Goal: Transaction & Acquisition: Purchase product/service

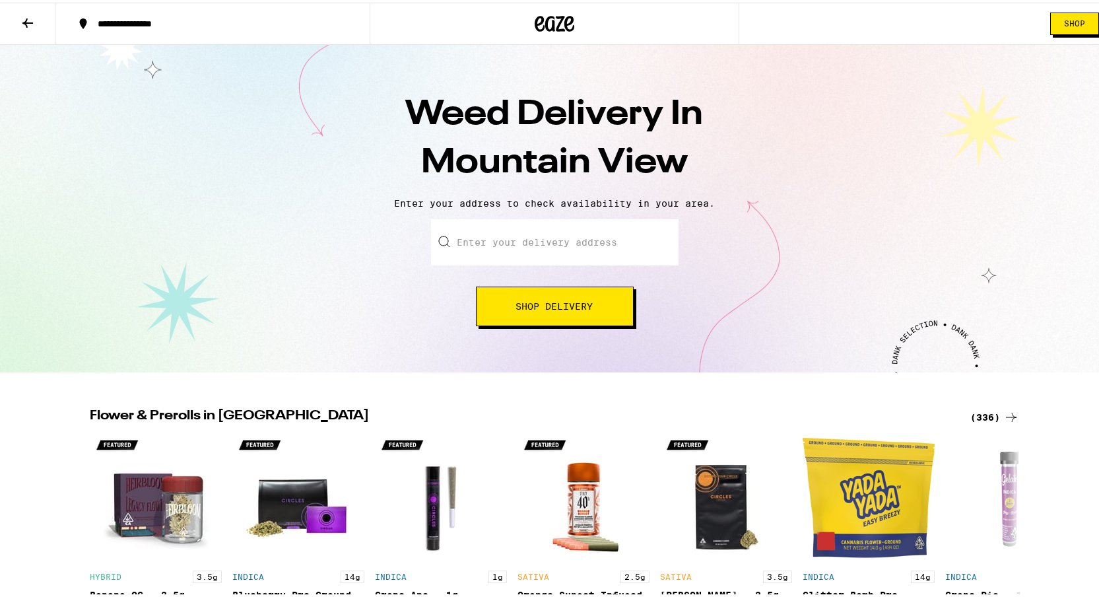
click at [628, 253] on input "Enter your delivery address" at bounding box center [555, 240] width 248 height 46
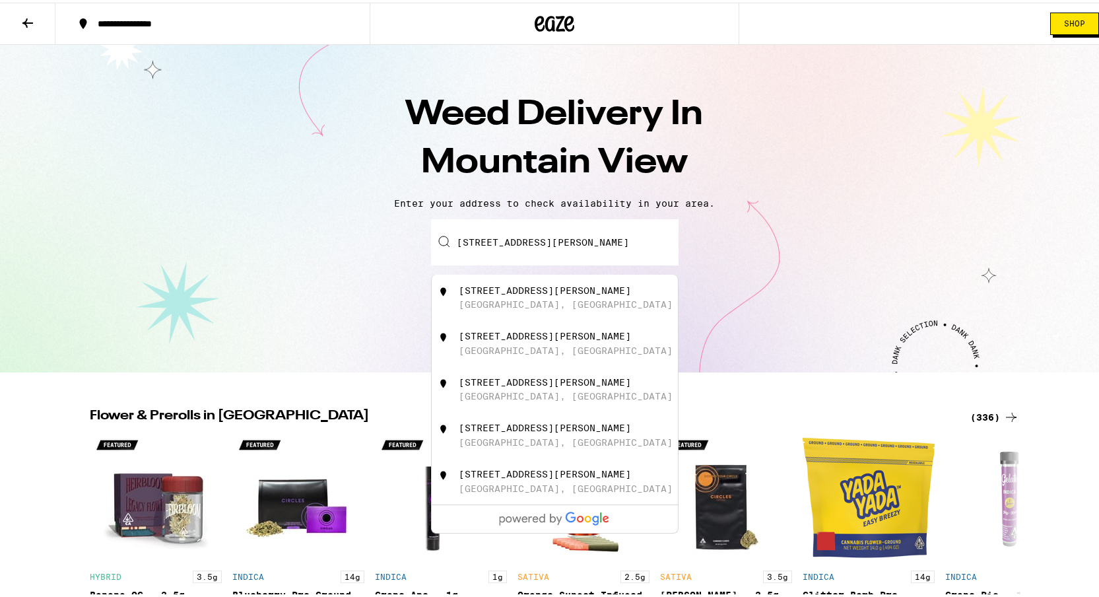
click at [559, 318] on div "[STREET_ADDRESS][PERSON_NAME]" at bounding box center [555, 295] width 246 height 46
type input "[STREET_ADDRESS][PERSON_NAME]"
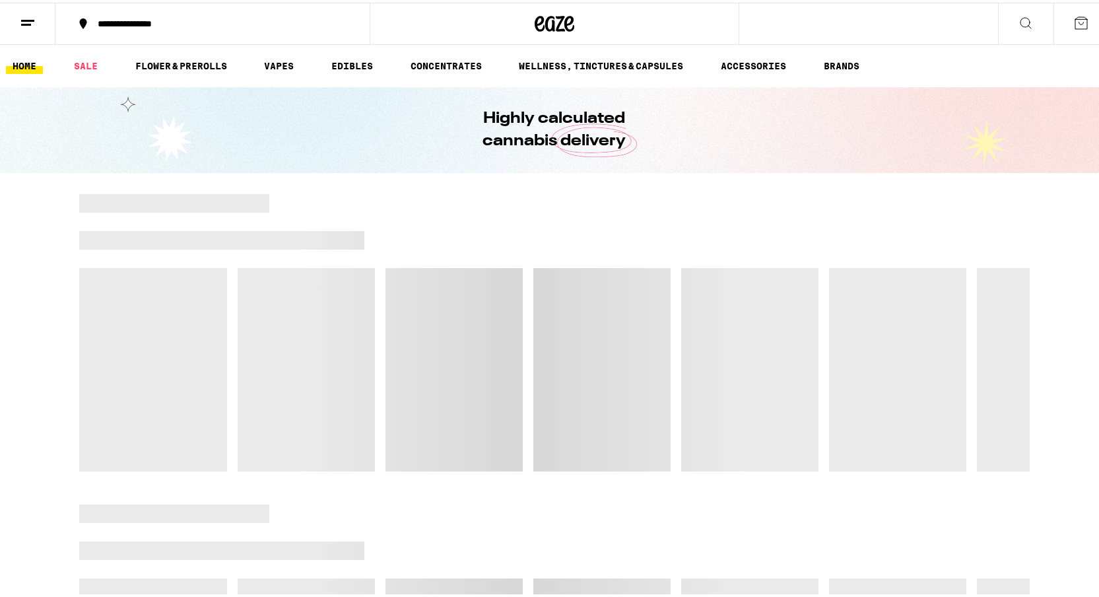
click at [560, 308] on div at bounding box center [554, 329] width 951 height 277
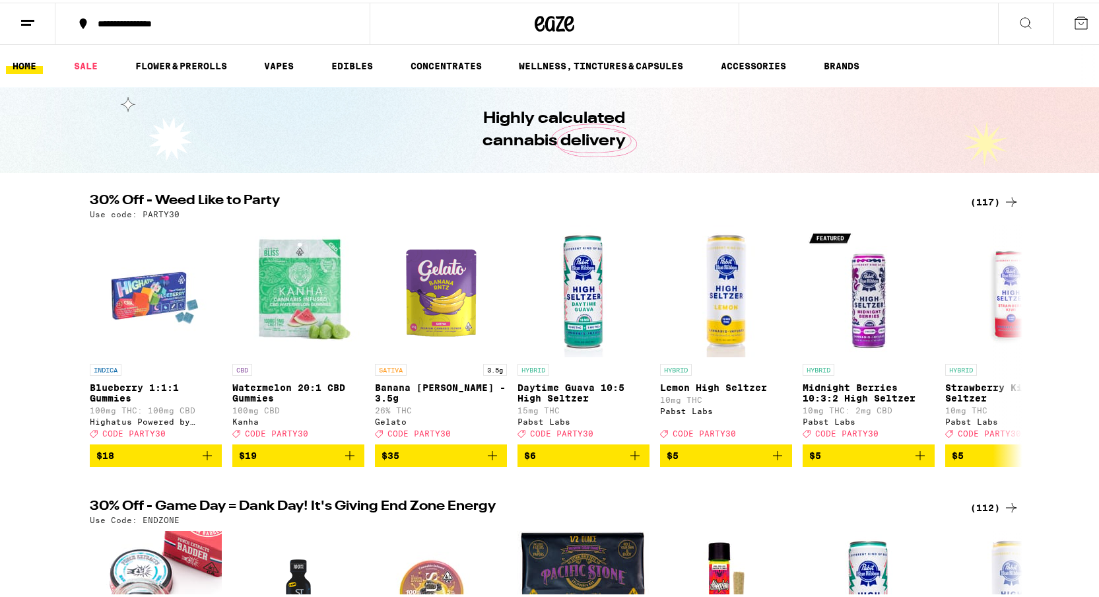
click at [18, 24] on button at bounding box center [27, 22] width 55 height 42
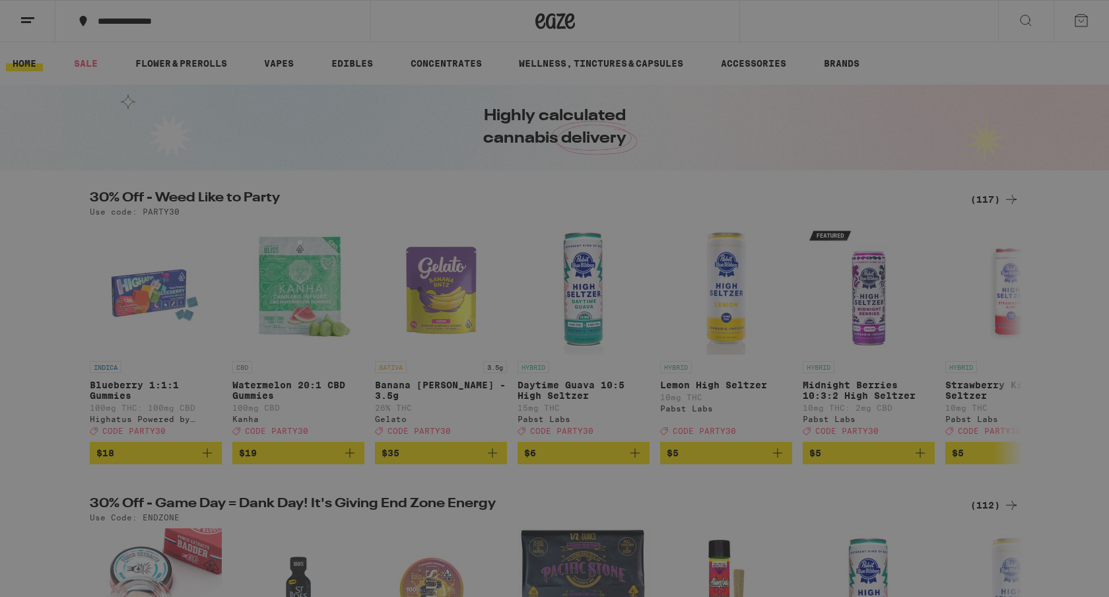
click at [171, 174] on div "Vapes" at bounding box center [183, 174] width 232 height 16
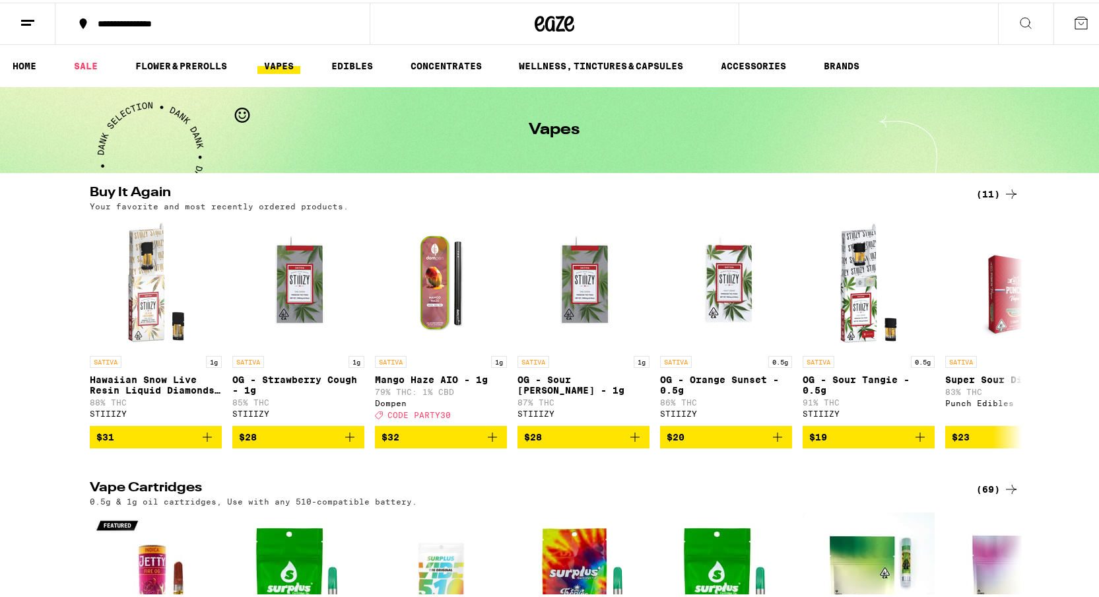
click at [273, 60] on link "VAPES" at bounding box center [278, 63] width 43 height 16
click at [1004, 186] on icon at bounding box center [1012, 192] width 16 height 16
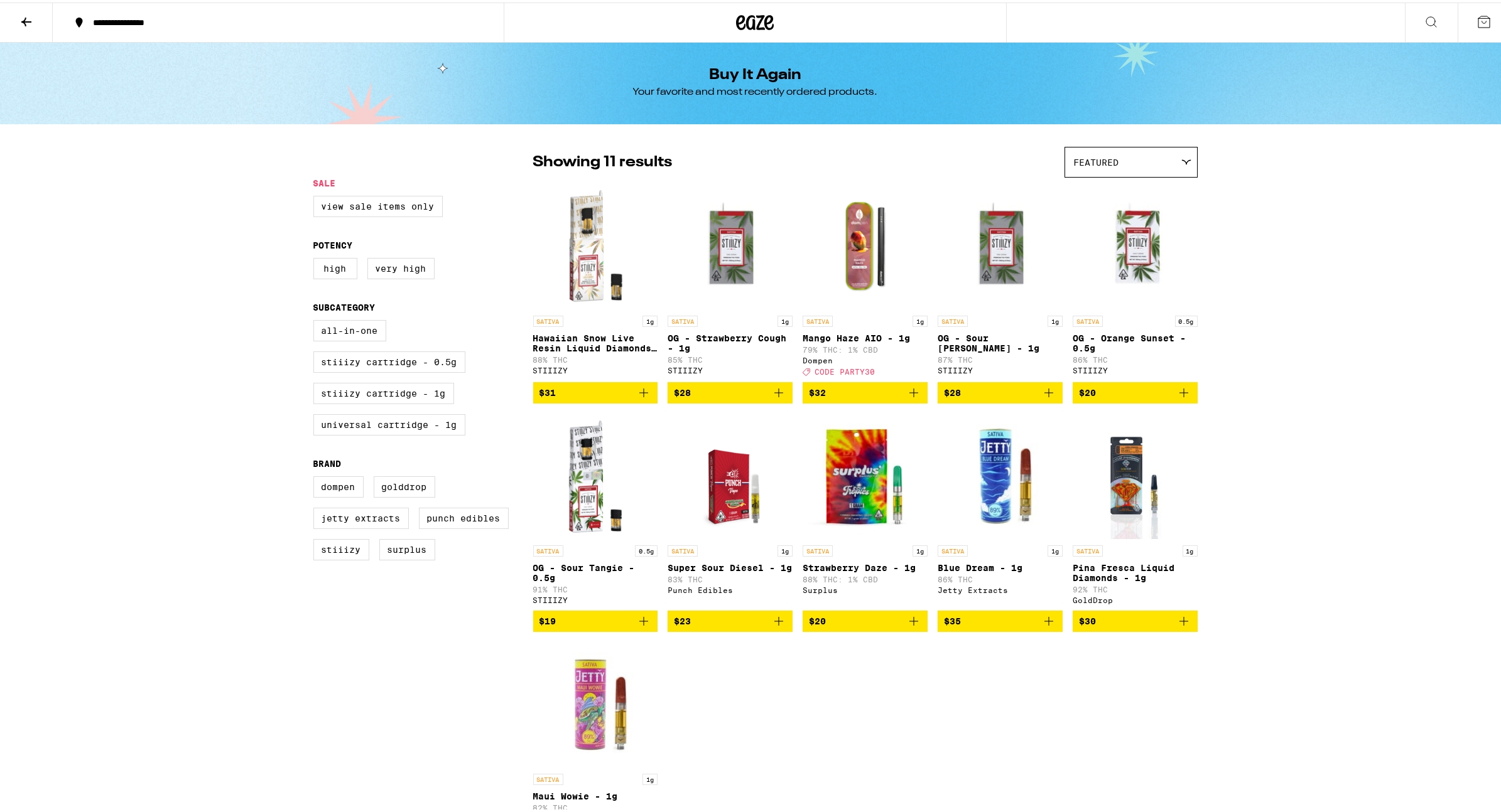
click at [590, 397] on span "$31" at bounding box center [595, 391] width 112 height 15
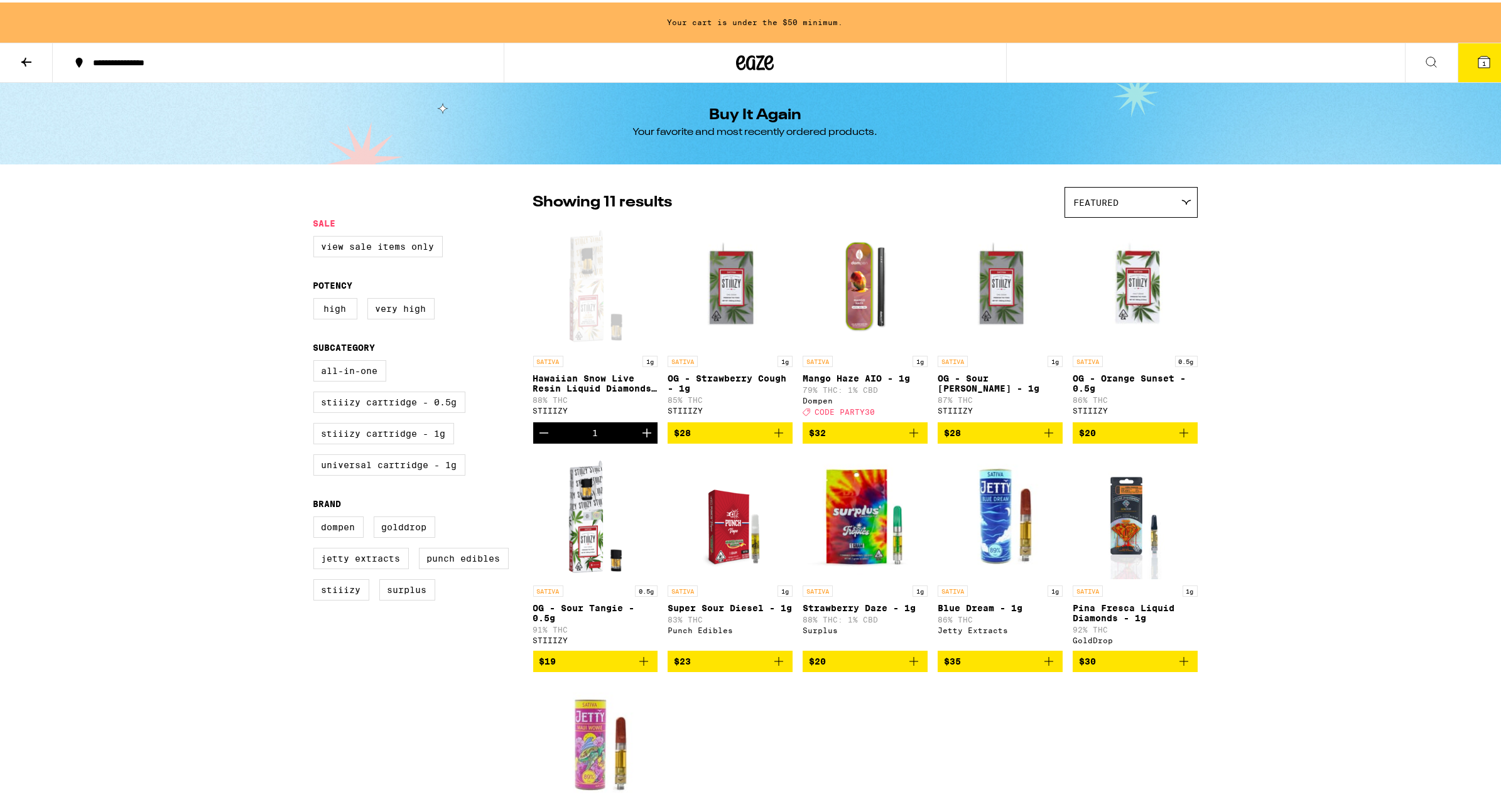
click at [741, 441] on button "$28" at bounding box center [730, 431] width 125 height 21
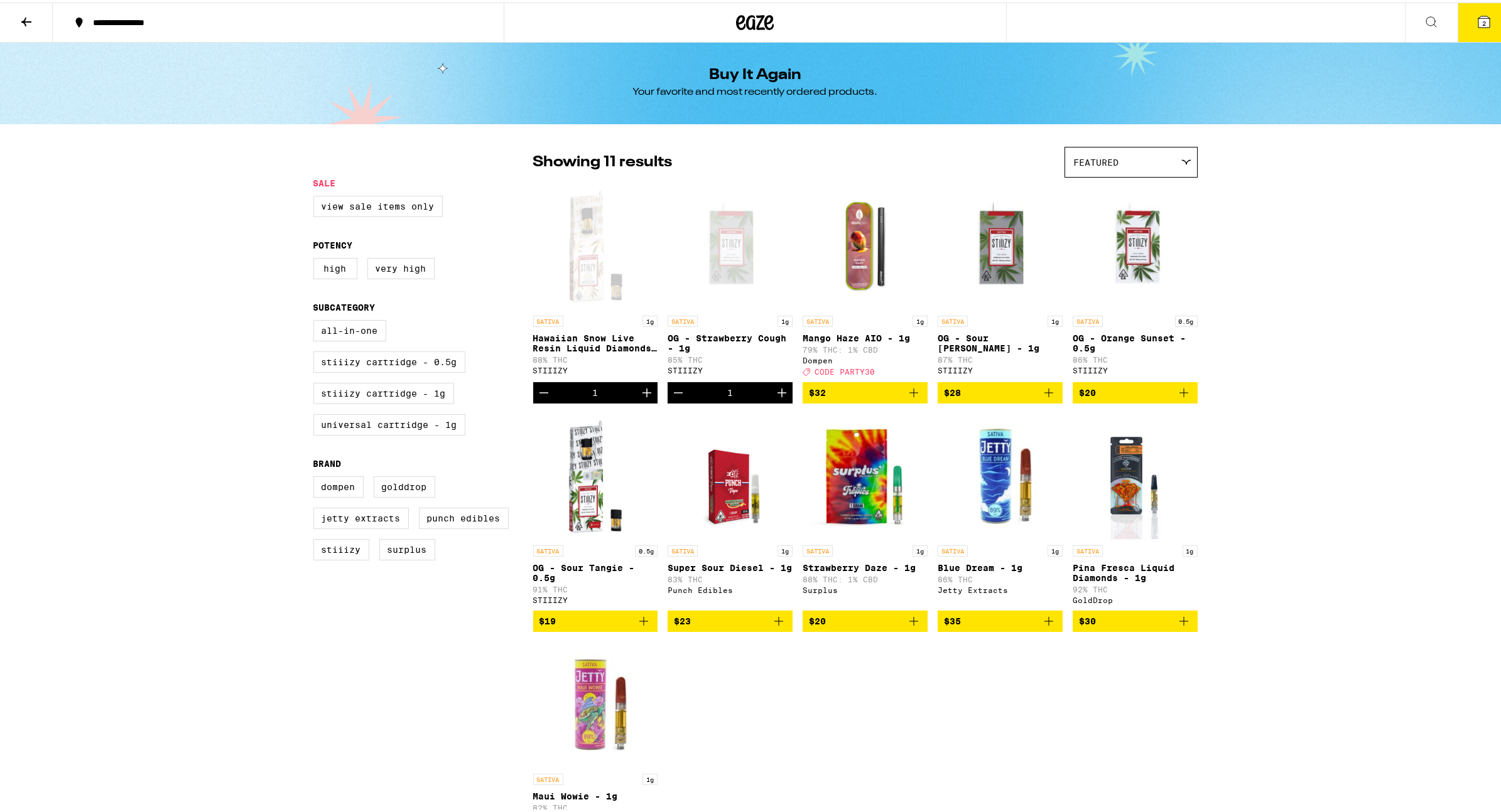
click at [861, 398] on span "$32" at bounding box center [865, 391] width 112 height 15
click at [1045, 14] on button "3" at bounding box center [1483, 20] width 52 height 39
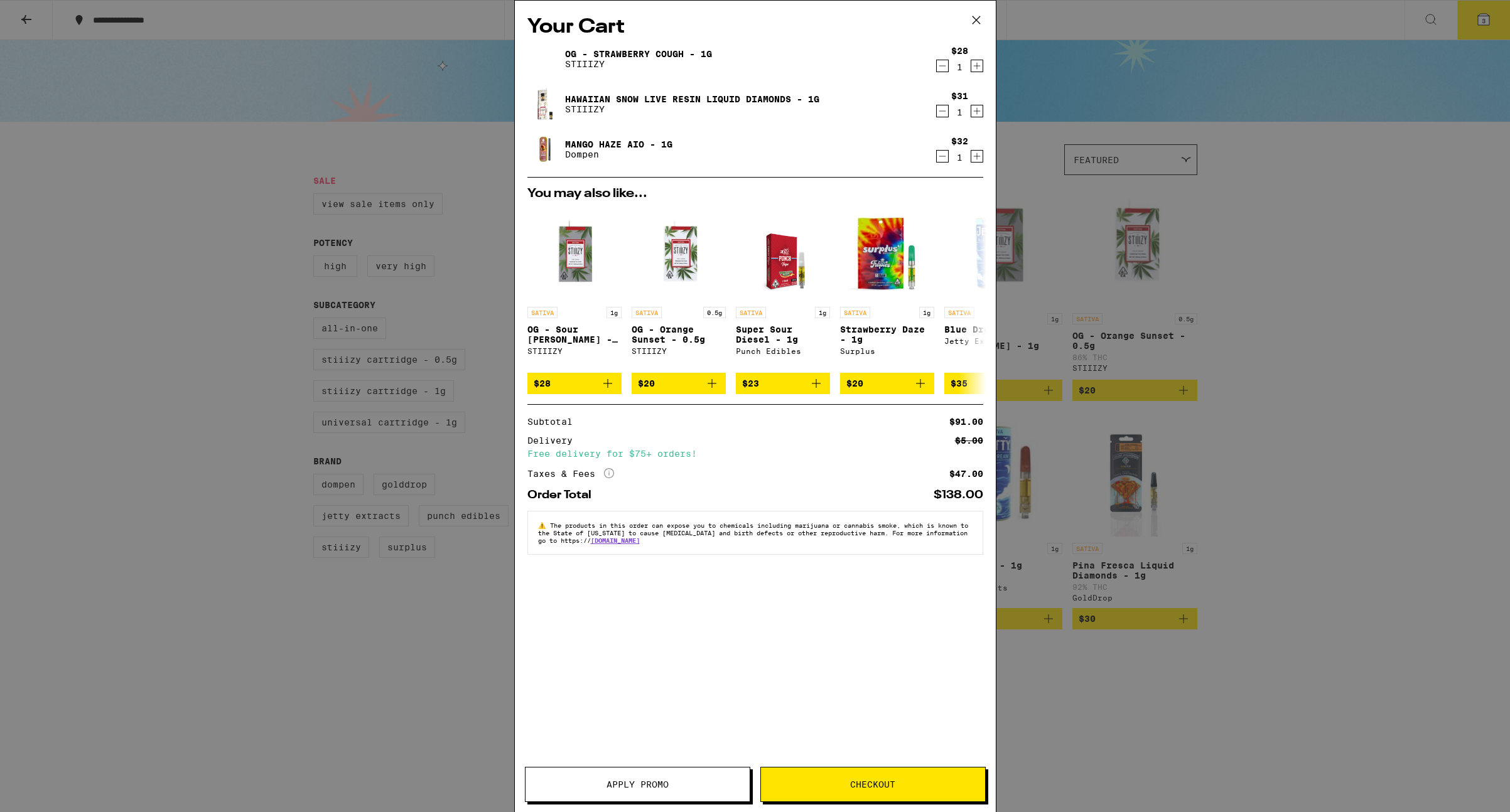
click at [648, 567] on span "Apply Promo" at bounding box center [637, 784] width 62 height 9
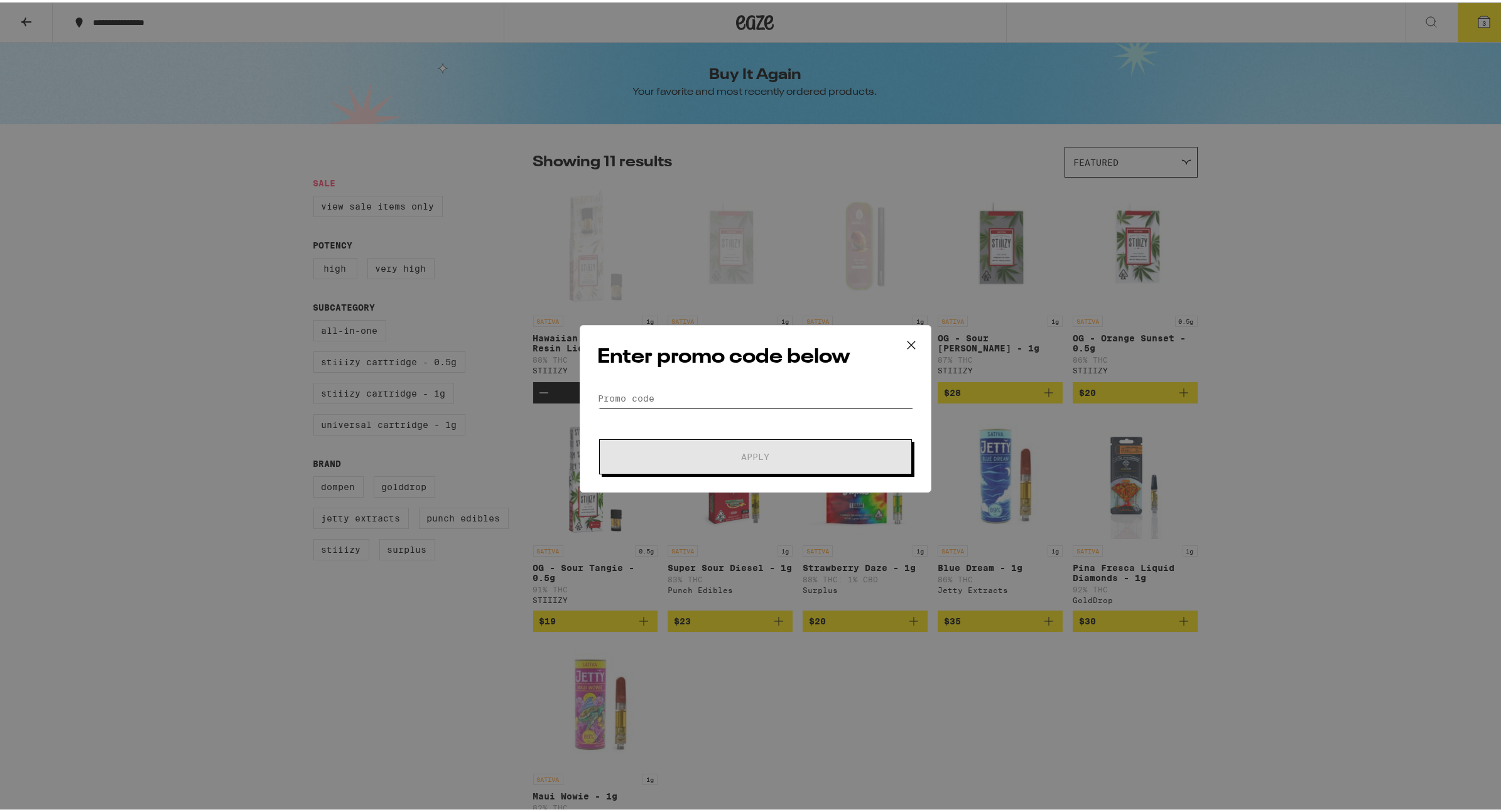
click at [689, 402] on input "Promo Code" at bounding box center [755, 396] width 315 height 19
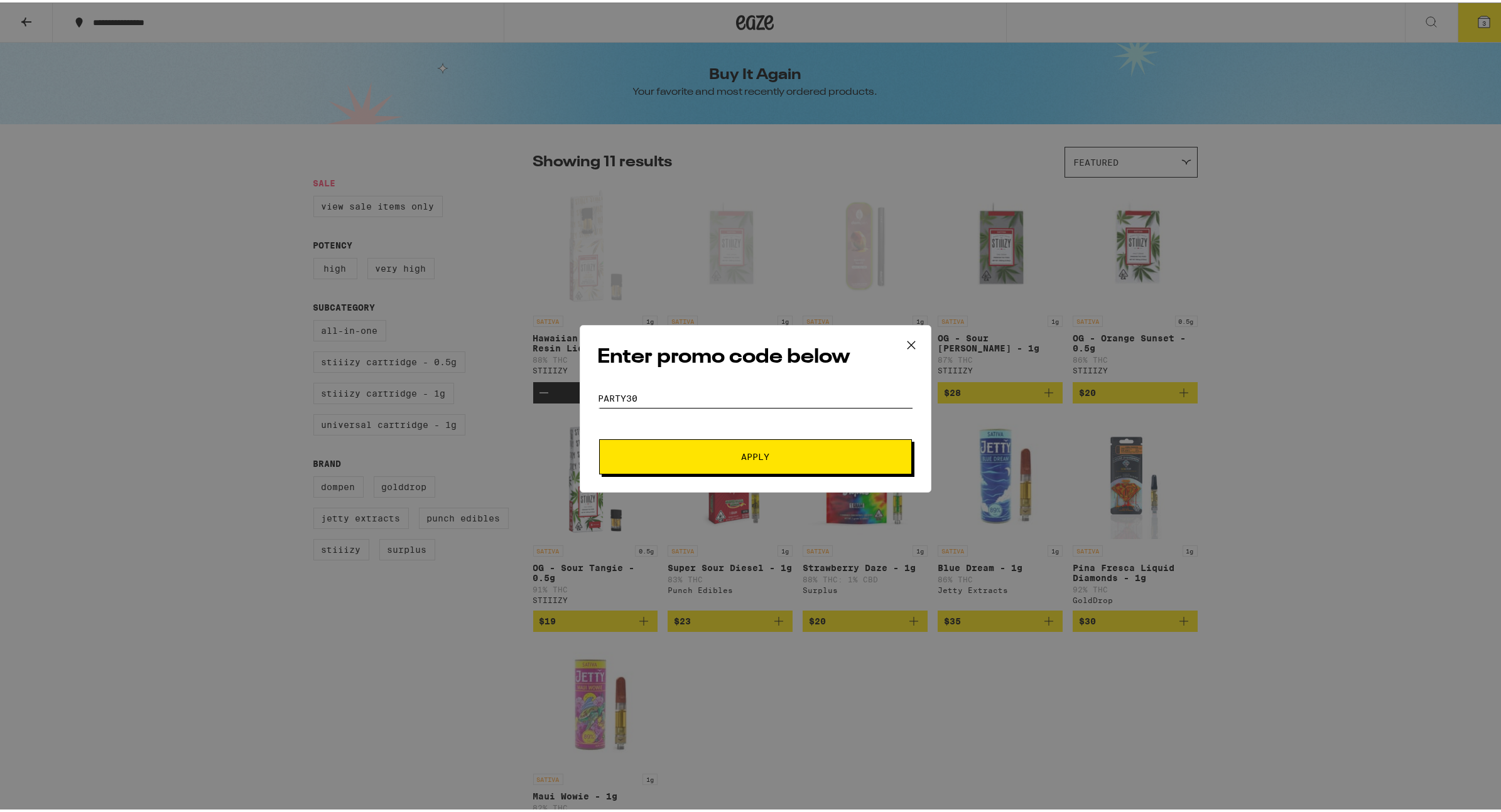
type input "PARTY30"
click at [751, 452] on span "Apply" at bounding box center [755, 454] width 29 height 9
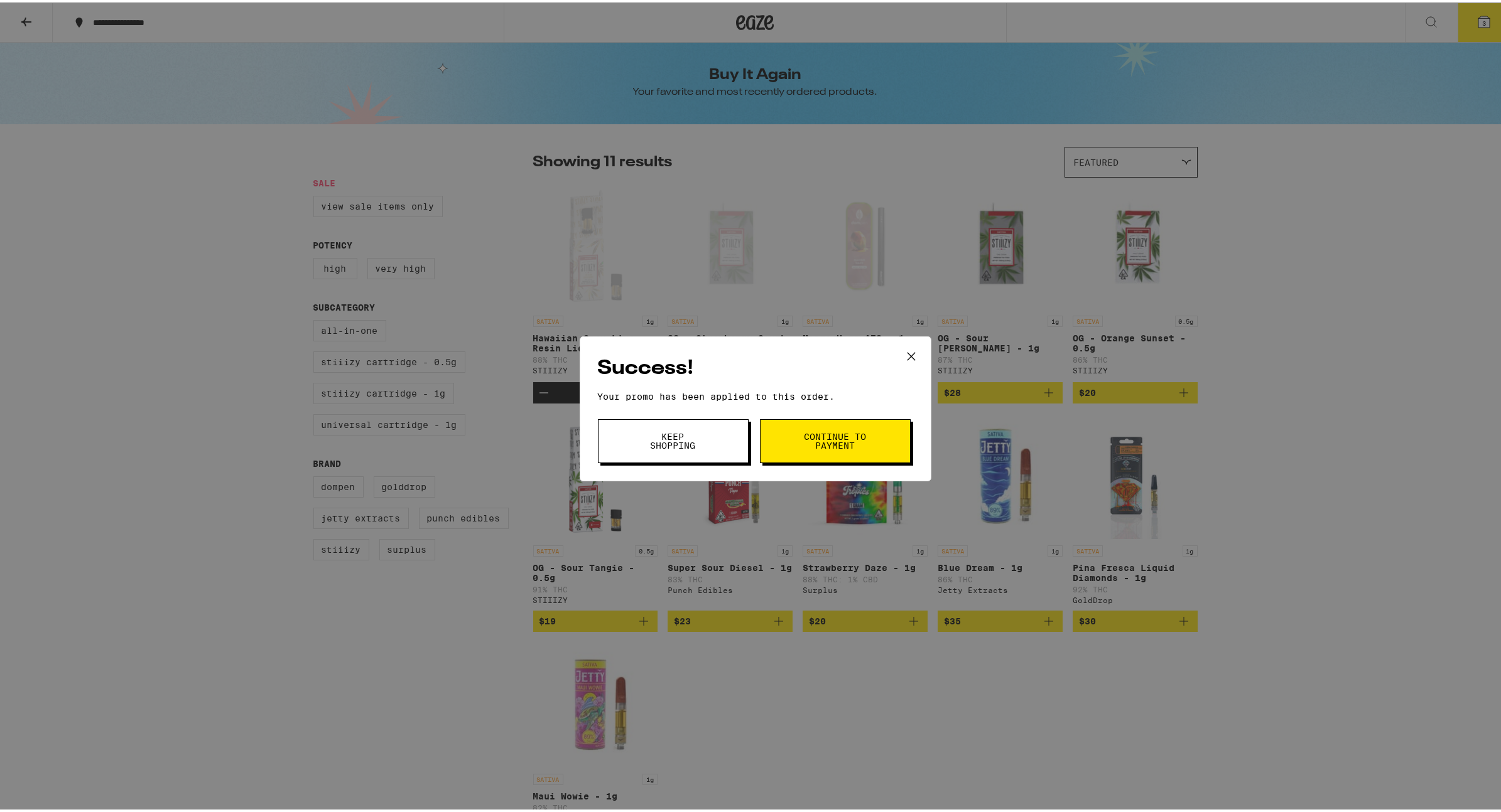
click at [775, 438] on button "Continue to payment" at bounding box center [835, 438] width 150 height 44
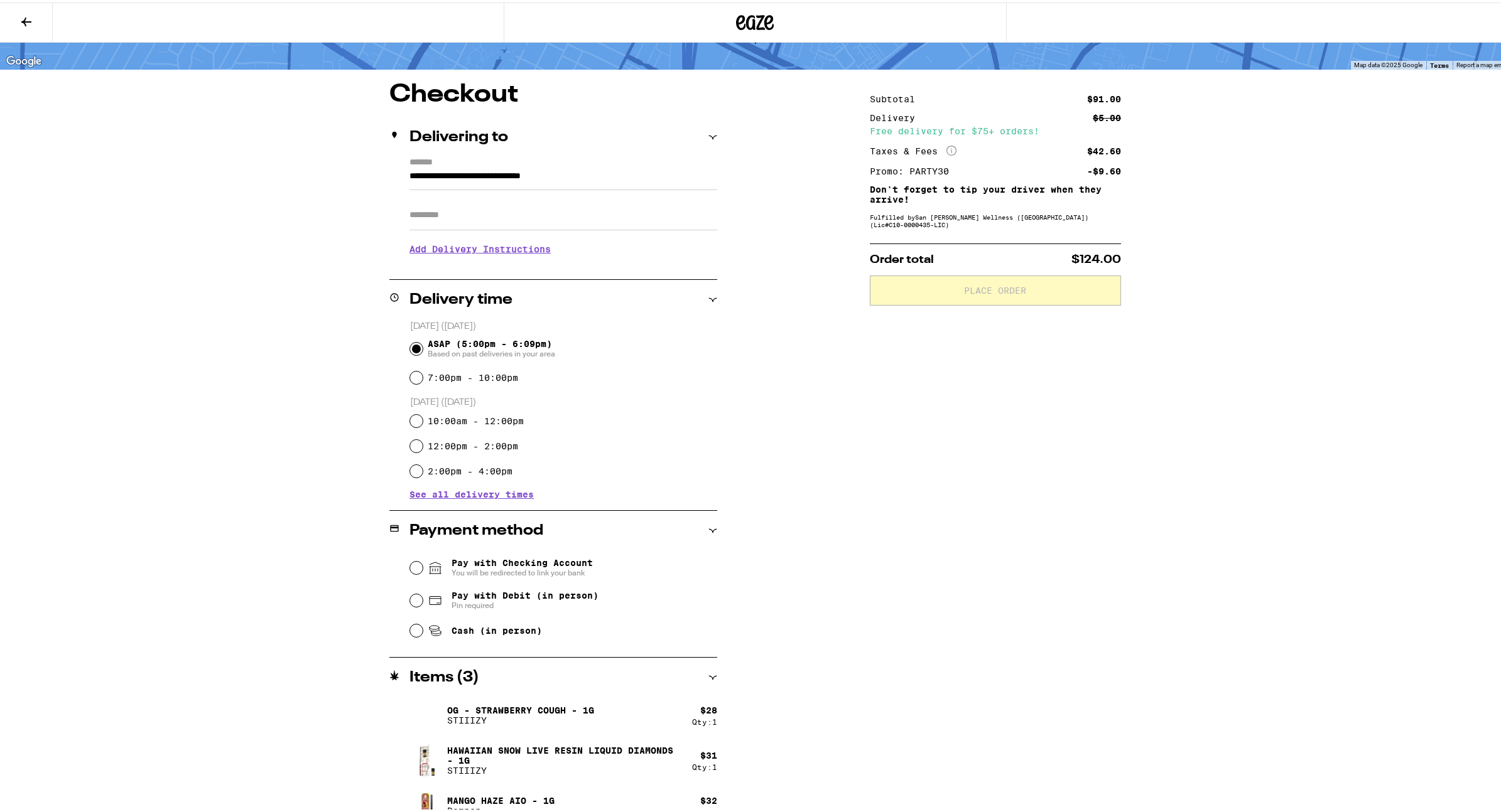
scroll to position [91, 0]
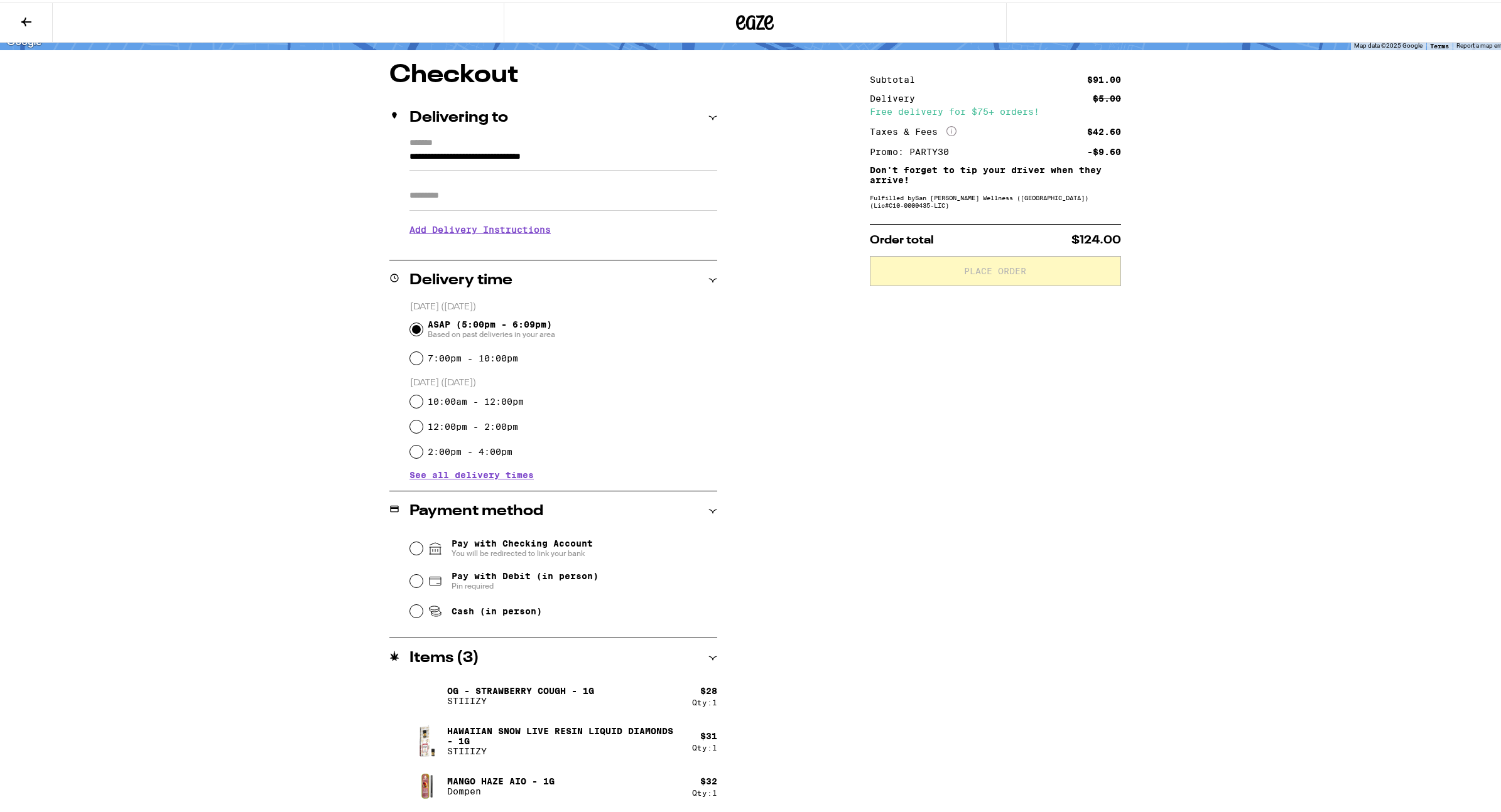
click at [838, 462] on div "**********" at bounding box center [755, 435] width 905 height 752
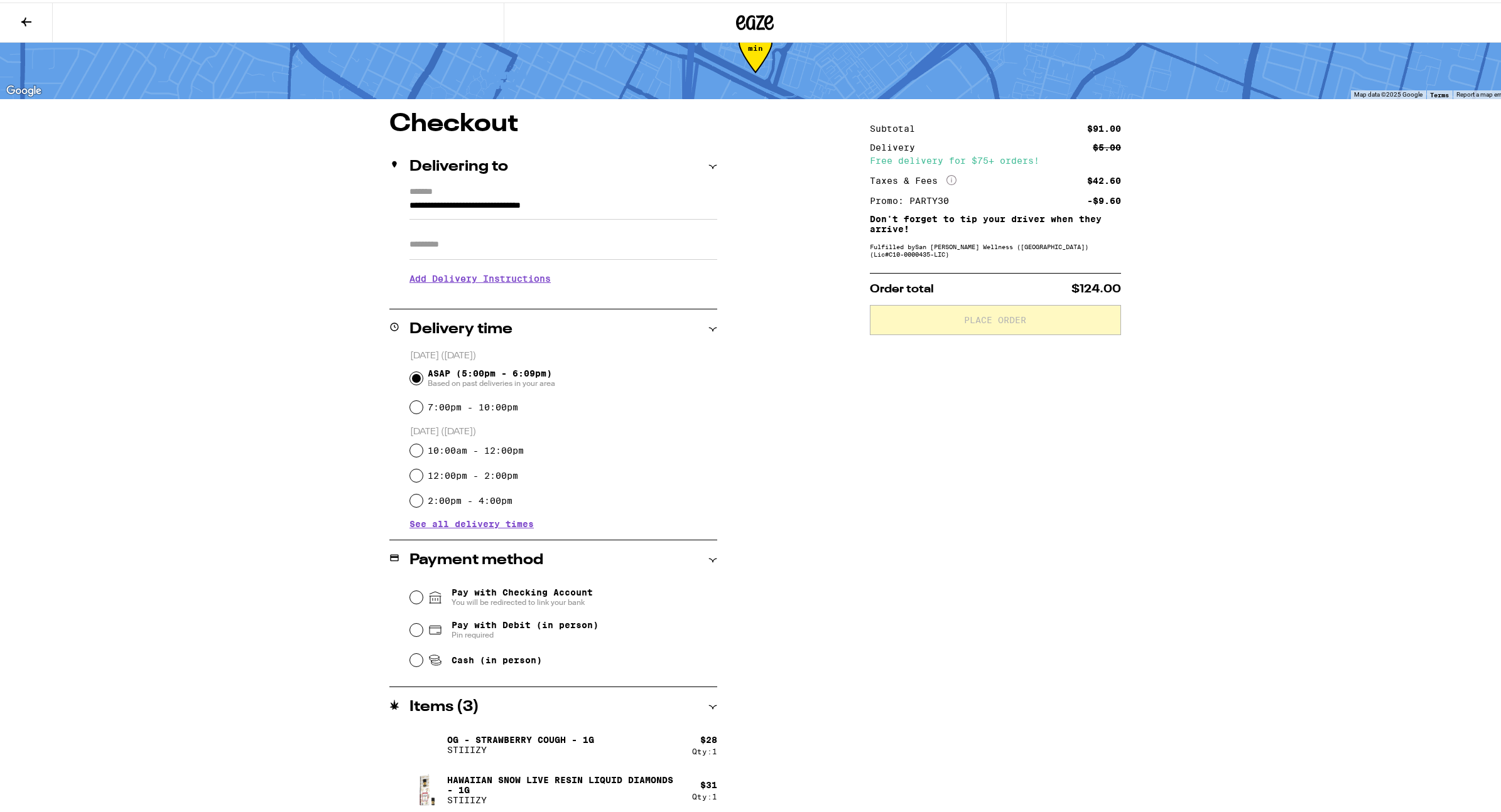
scroll to position [0, 0]
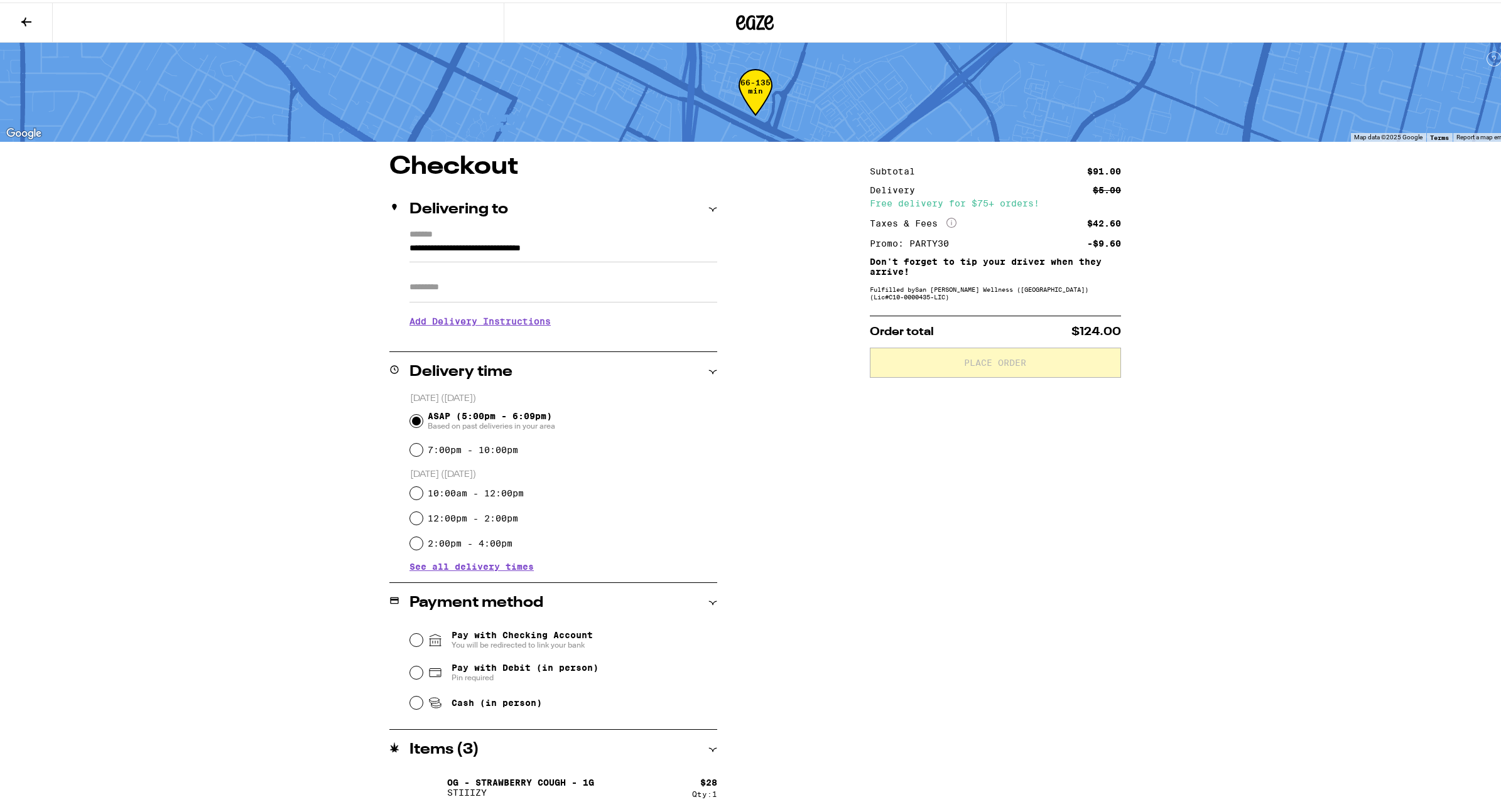
click at [7, 13] on button at bounding box center [26, 21] width 52 height 40
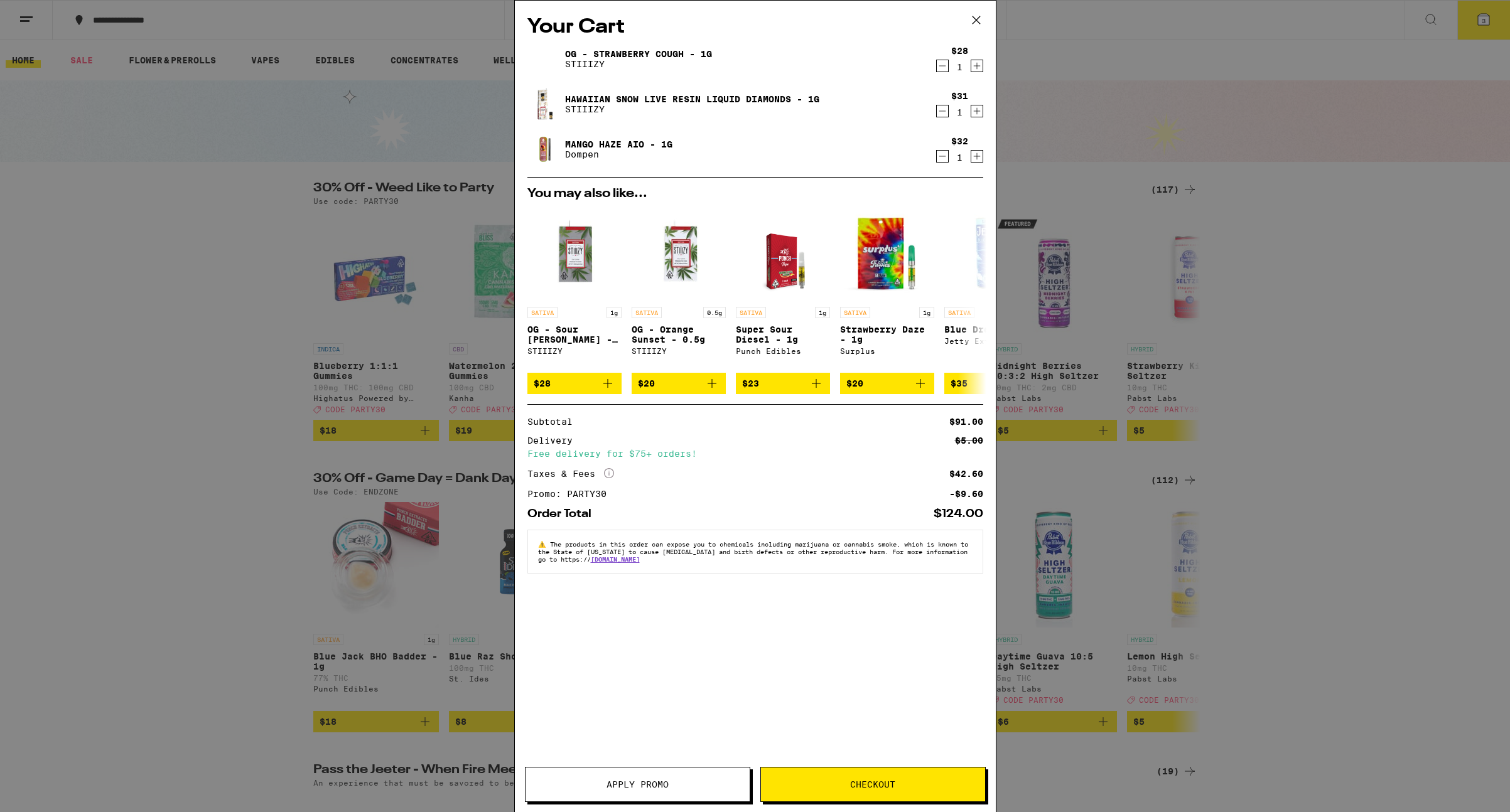
click at [980, 105] on icon "Increment" at bounding box center [977, 111] width 11 height 15
click at [841, 567] on button "Checkout" at bounding box center [873, 784] width 225 height 35
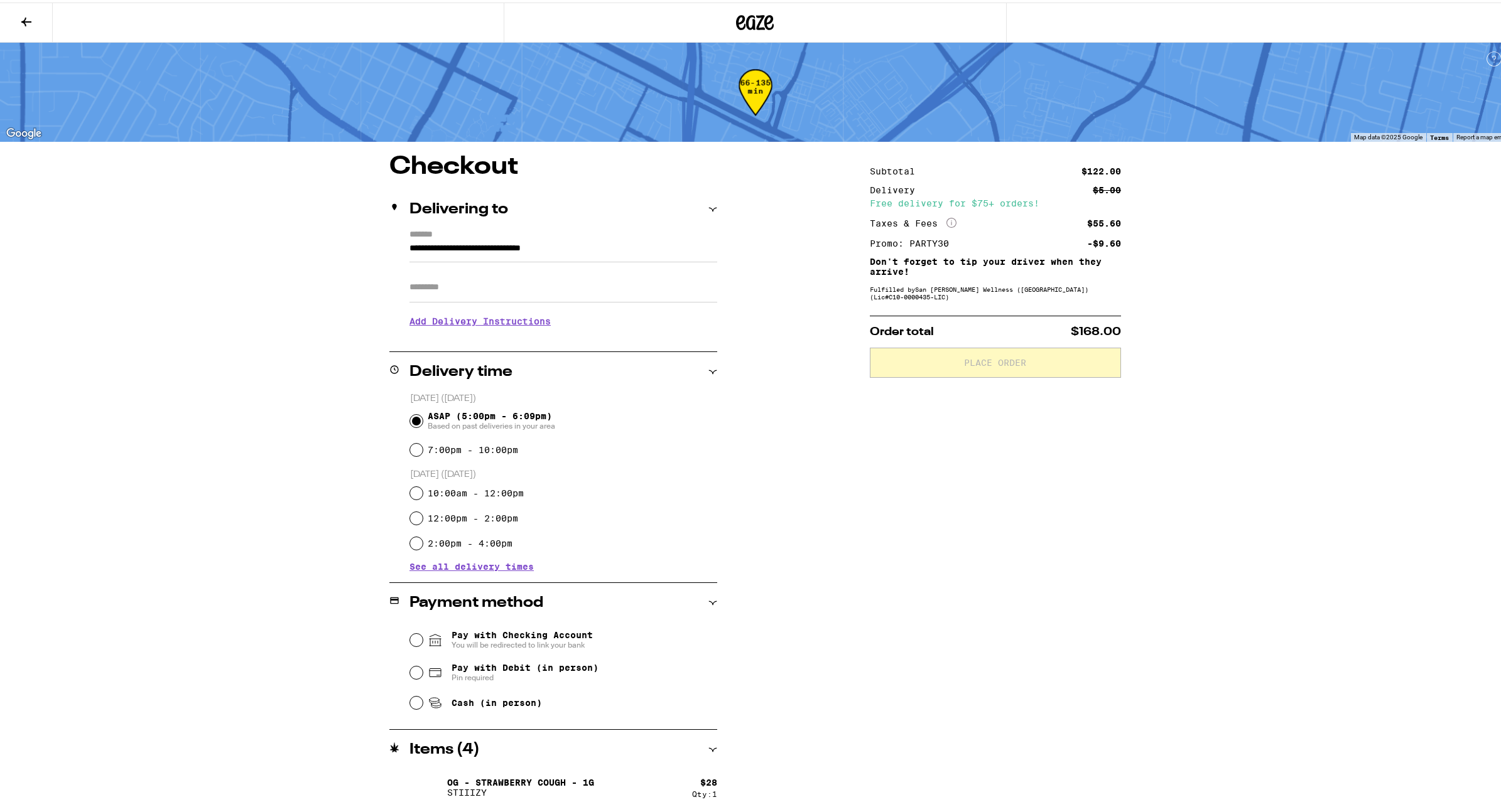
click at [980, 280] on div "Subtotal $122.00 Delivery $5.00 Free delivery for $75+ orders! Taxes & Fees Mor…" at bounding box center [995, 528] width 251 height 752
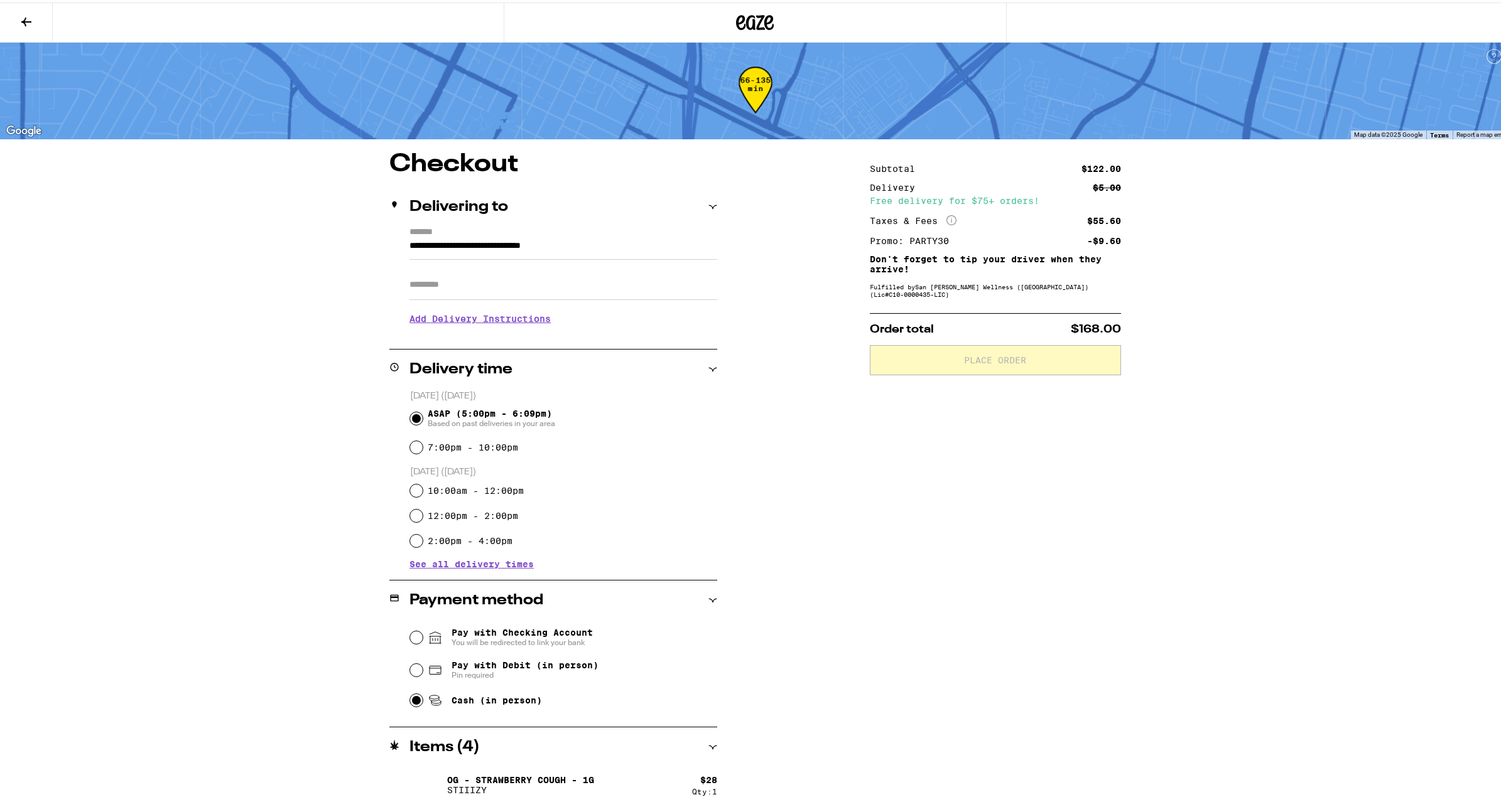
click at [410, 567] on input "Cash (in person)" at bounding box center [416, 698] width 12 height 12
radio input "true"
click at [1026, 372] on button "Place Order" at bounding box center [995, 358] width 251 height 30
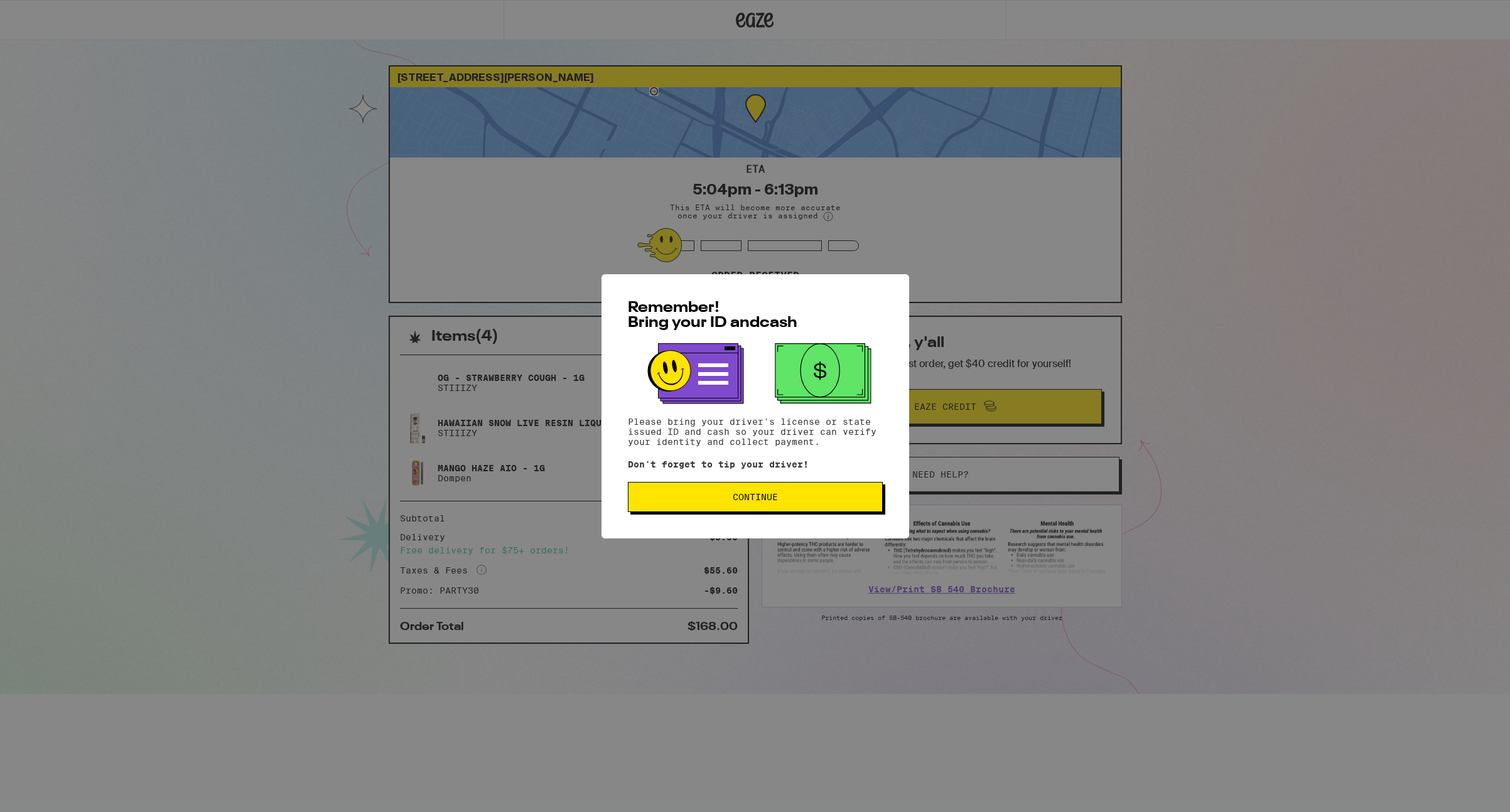
click at [784, 488] on button "Continue" at bounding box center [755, 497] width 255 height 30
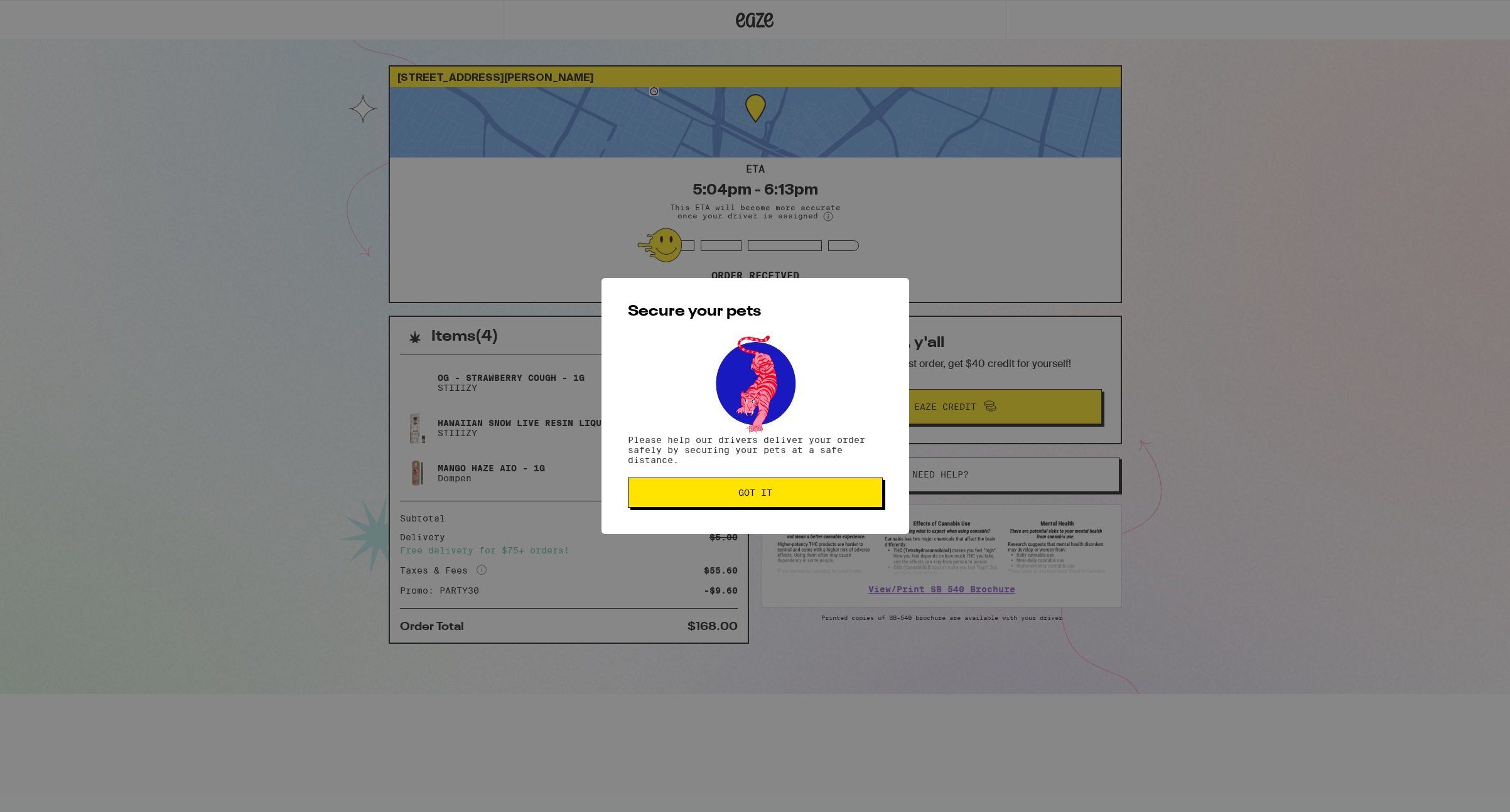
click at [786, 491] on span "Got it" at bounding box center [755, 493] width 234 height 9
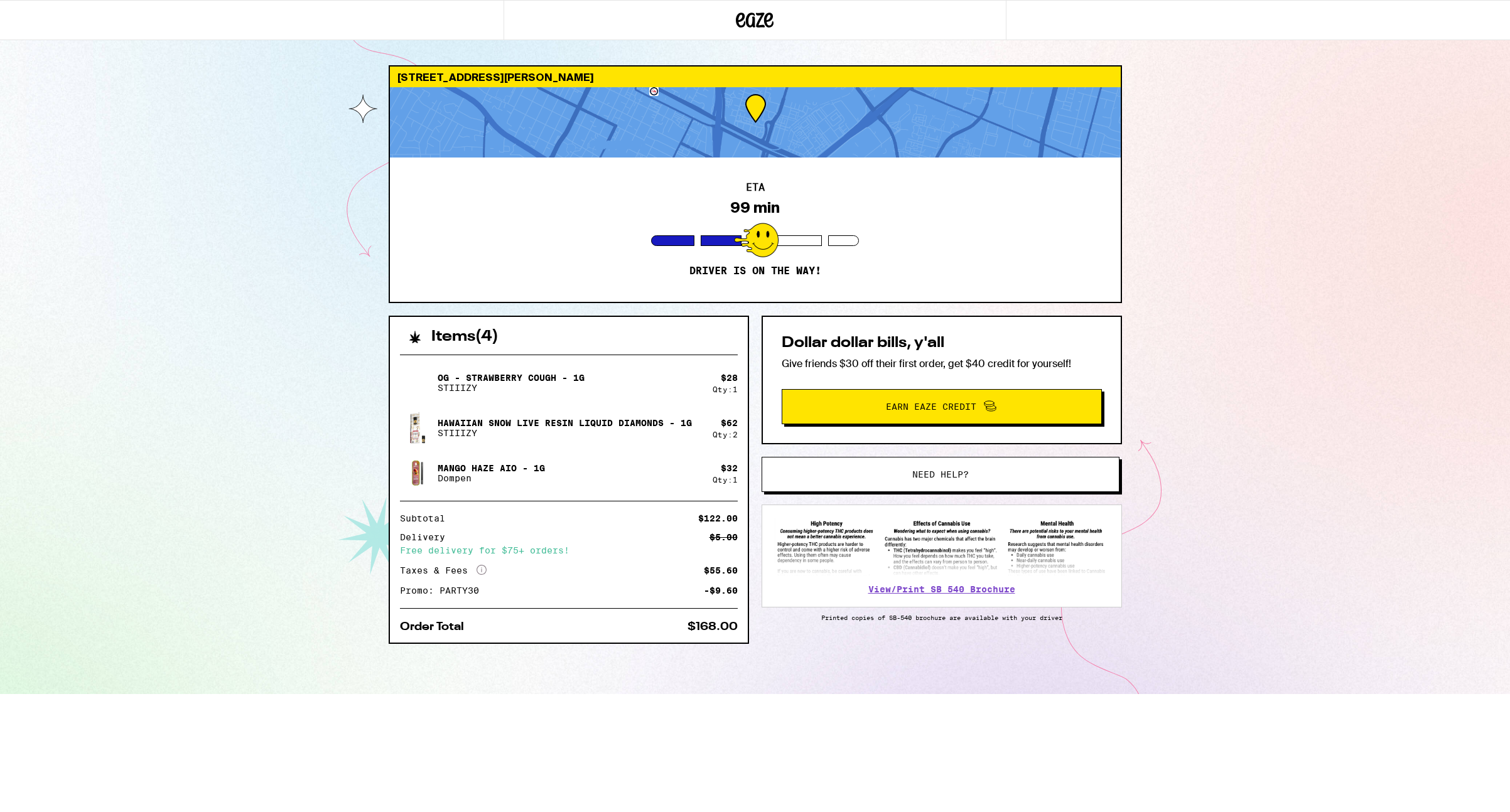
drag, startPoint x: 201, startPoint y: 75, endPoint x: 221, endPoint y: 61, distance: 24.4
click at [202, 75] on div "[STREET_ADDRESS][PERSON_NAME] 99 min Driver is on the way! Items ( 4 ) OG - Str…" at bounding box center [755, 347] width 1510 height 694
click at [186, 117] on div "[STREET_ADDRESS][PERSON_NAME] 98 min Driver is on the way! Items ( 4 ) OG - Str…" at bounding box center [755, 347] width 1510 height 694
click at [112, 70] on div "[STREET_ADDRESS][PERSON_NAME] 97 min Driver is on the way! Items ( 4 ) OG - Str…" at bounding box center [755, 347] width 1510 height 694
drag, startPoint x: 39, startPoint y: 435, endPoint x: 56, endPoint y: 438, distance: 17.3
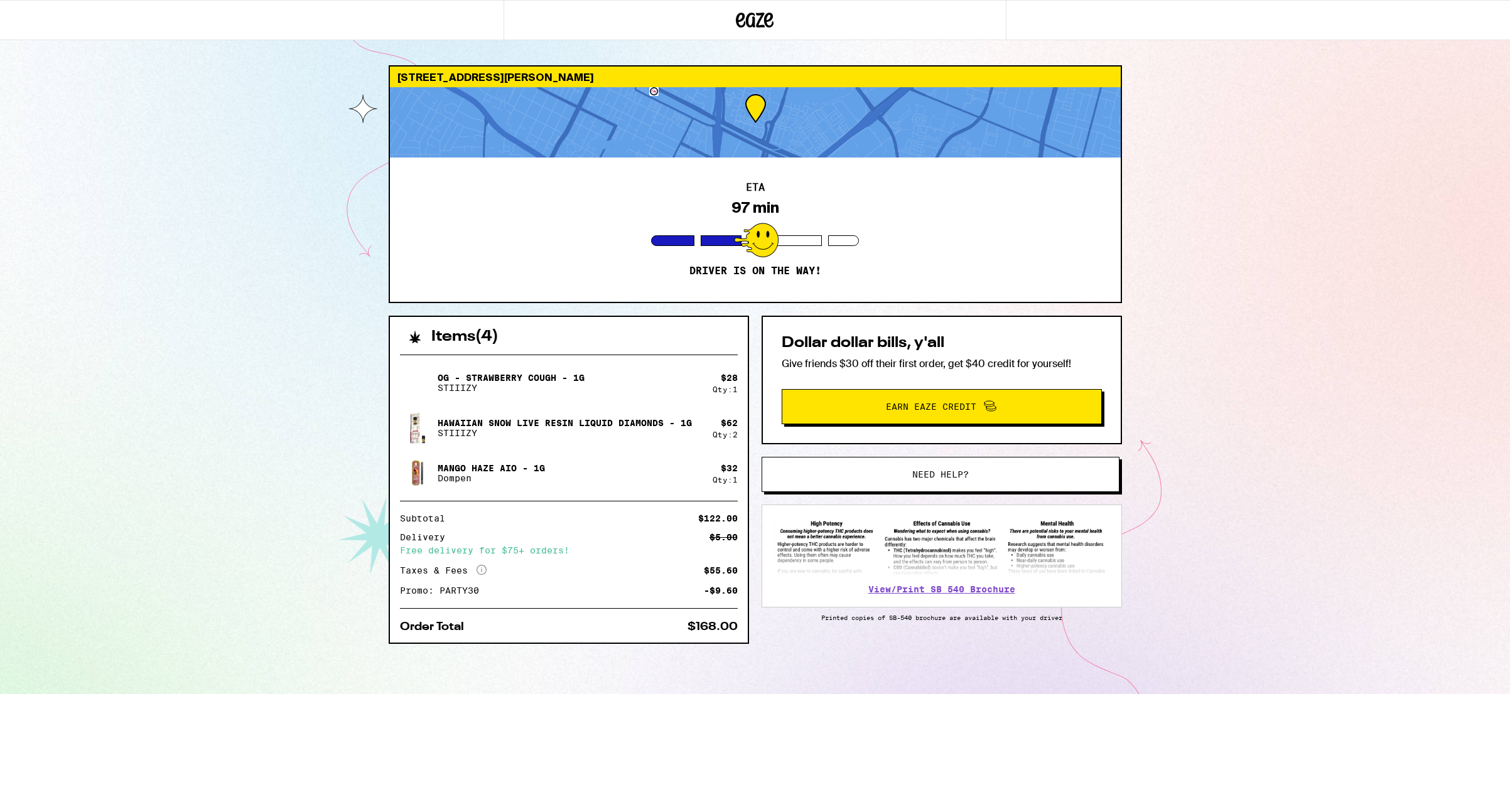
click at [40, 435] on div "[STREET_ADDRESS][PERSON_NAME] 97 min Driver is on the way! Items ( 4 ) OG - Str…" at bounding box center [755, 347] width 1510 height 694
click at [186, 294] on div "[STREET_ADDRESS][PERSON_NAME] 97 min Driver is on the way! Items ( 4 ) OG - Str…" at bounding box center [755, 347] width 1510 height 694
